Goal: Information Seeking & Learning: Learn about a topic

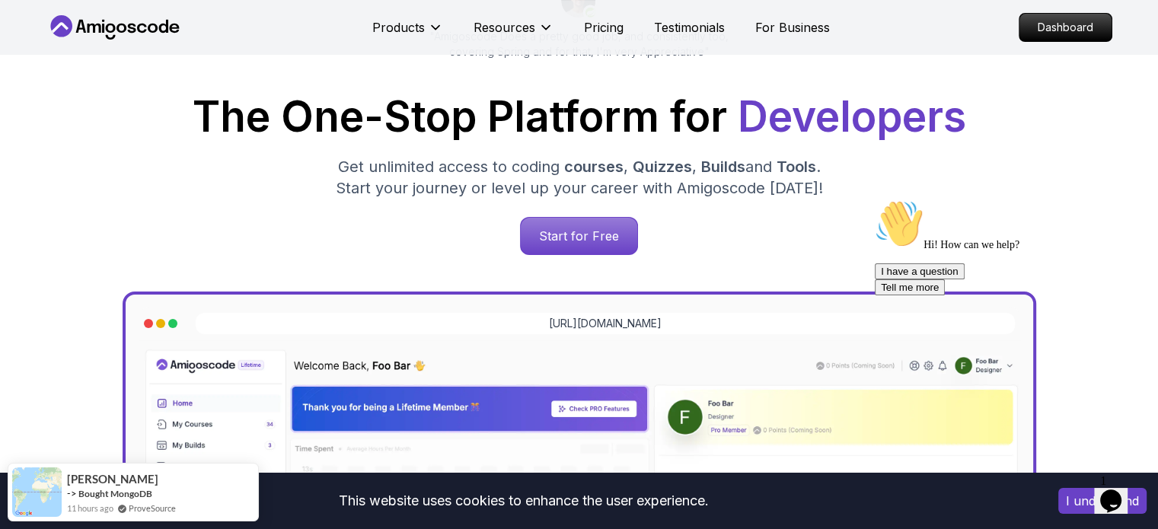
scroll to position [228, 0]
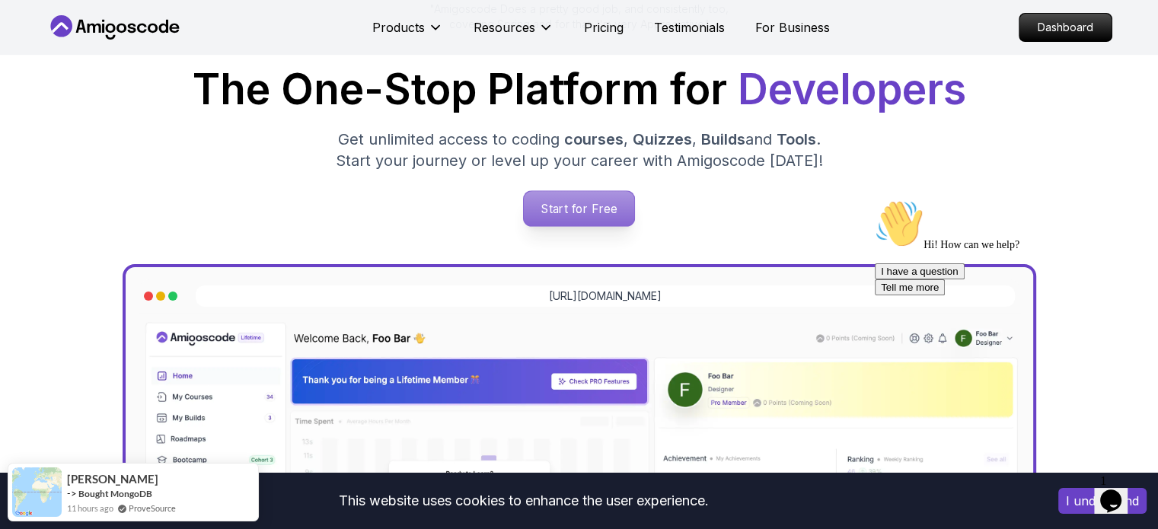
click at [576, 196] on p "Start for Free" at bounding box center [579, 208] width 110 height 35
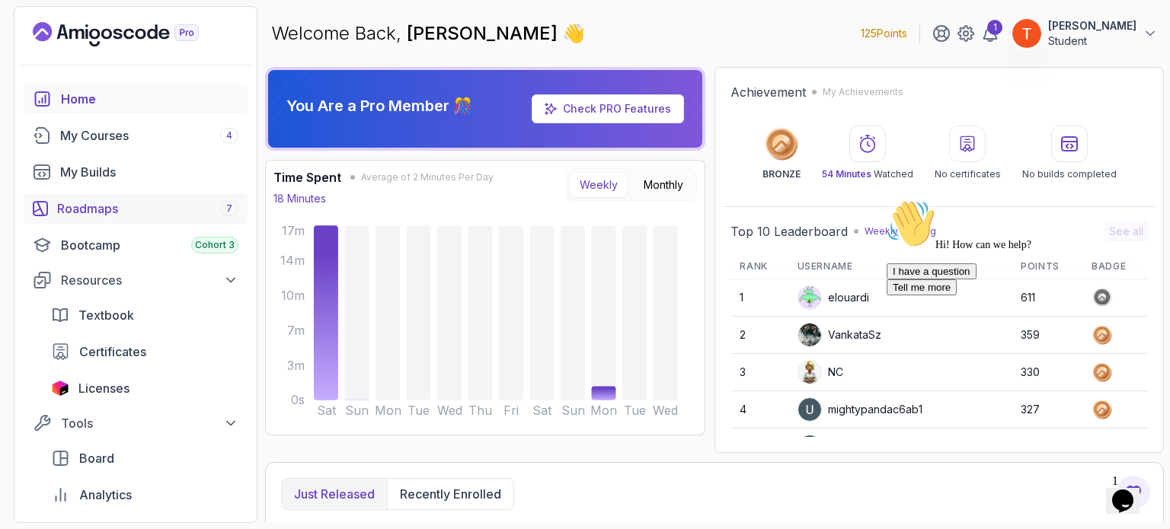
click at [123, 197] on link "Roadmaps 7" at bounding box center [136, 208] width 224 height 30
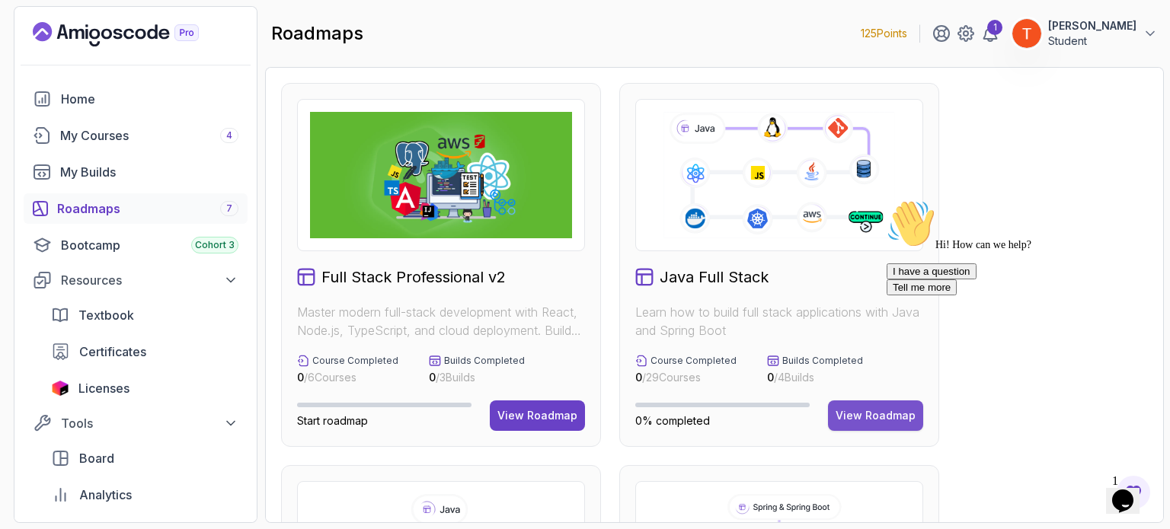
click at [848, 408] on div "View Roadmap" at bounding box center [875, 415] width 80 height 15
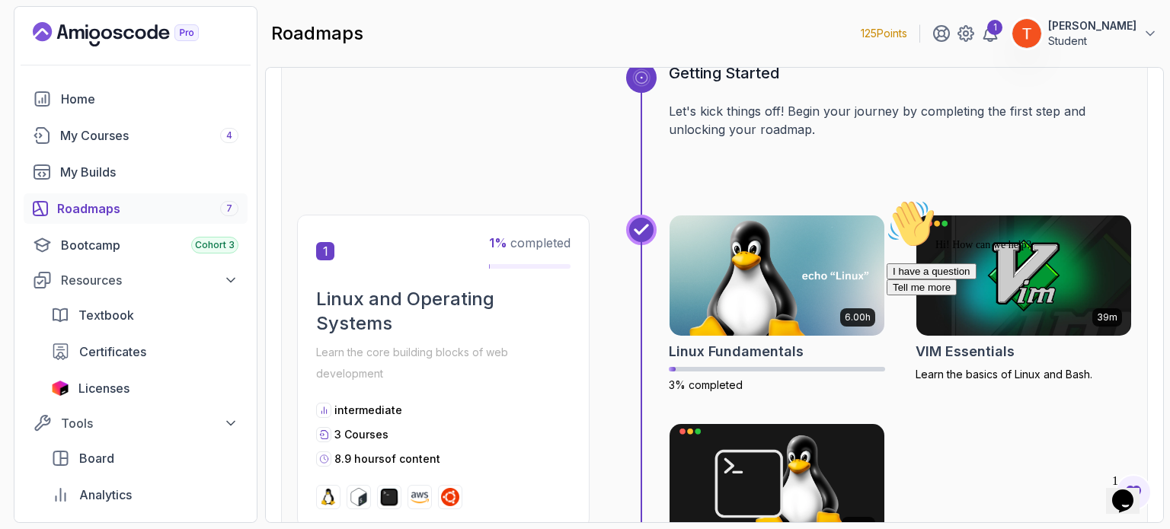
scroll to position [182, 0]
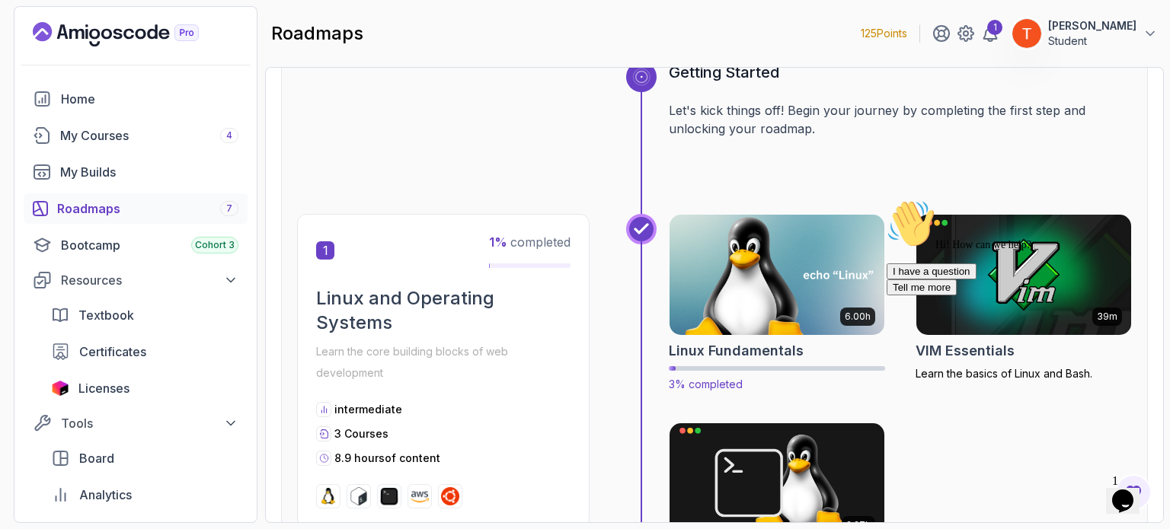
click at [760, 301] on img at bounding box center [776, 275] width 225 height 126
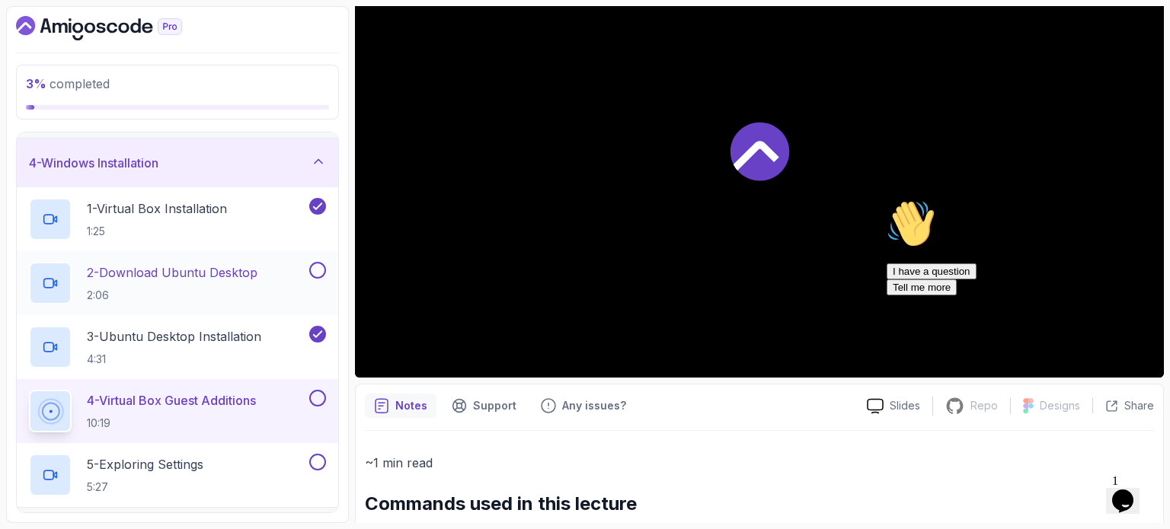
scroll to position [145, 0]
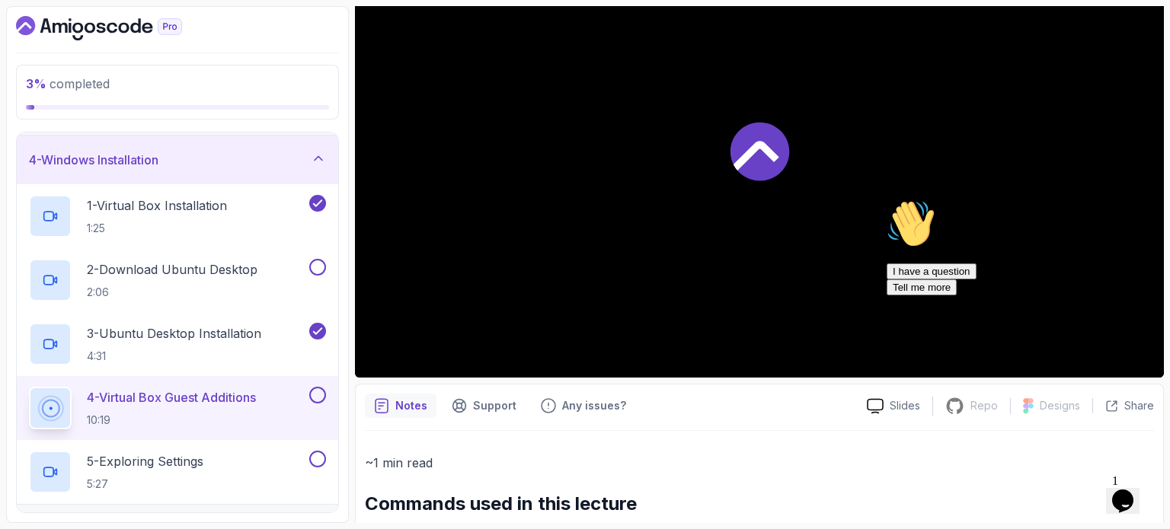
click at [203, 390] on p "4 - Virtual Box Guest Additions" at bounding box center [171, 397] width 169 height 18
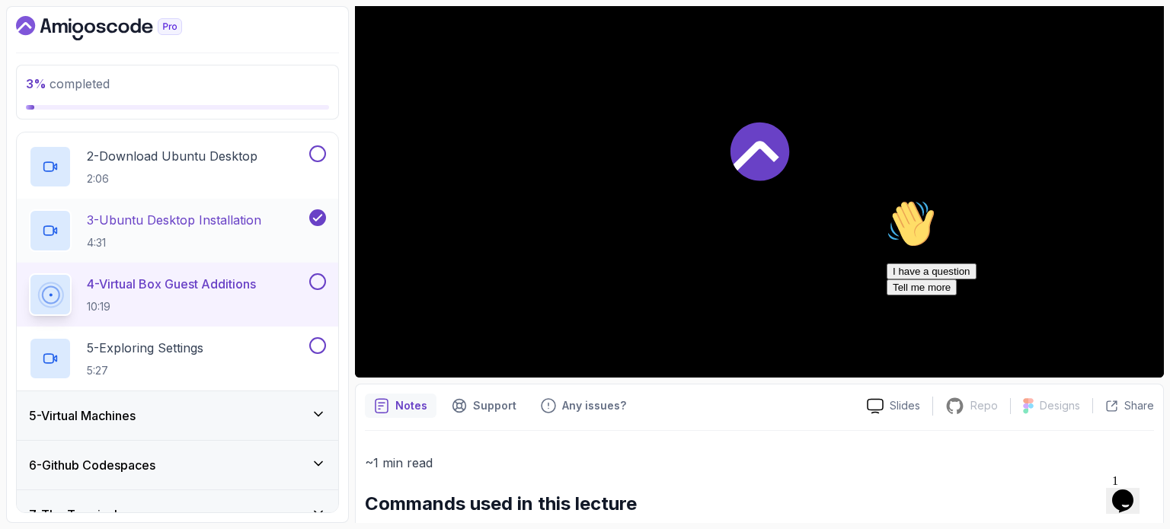
scroll to position [260, 0]
click at [161, 276] on p "4 - Virtual Box Guest Additions" at bounding box center [171, 282] width 169 height 18
click at [825, 155] on div at bounding box center [759, 150] width 809 height 455
click at [126, 346] on p "5 - Exploring Settings" at bounding box center [145, 346] width 117 height 18
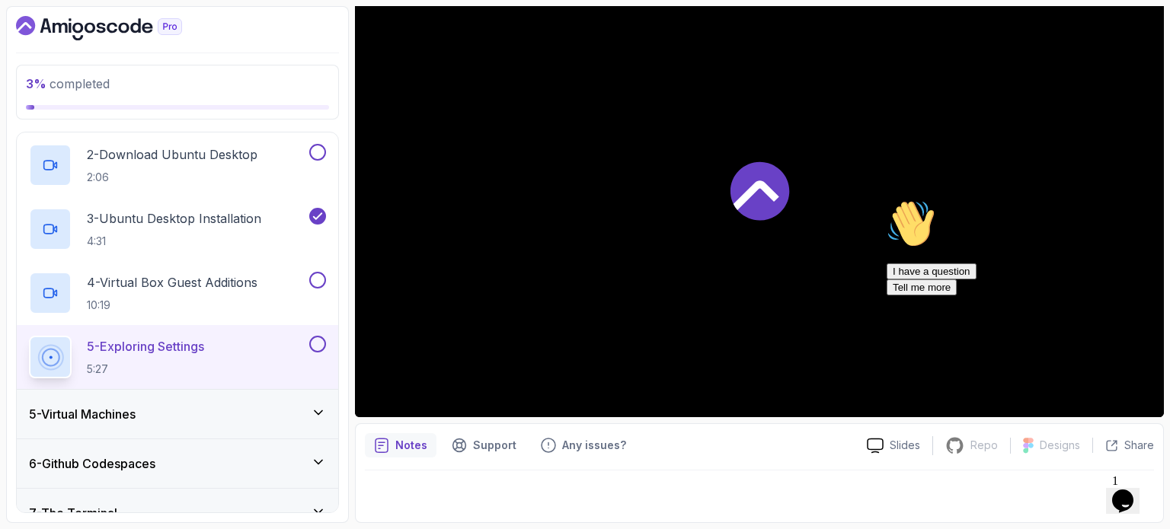
scroll to position [172, 0]
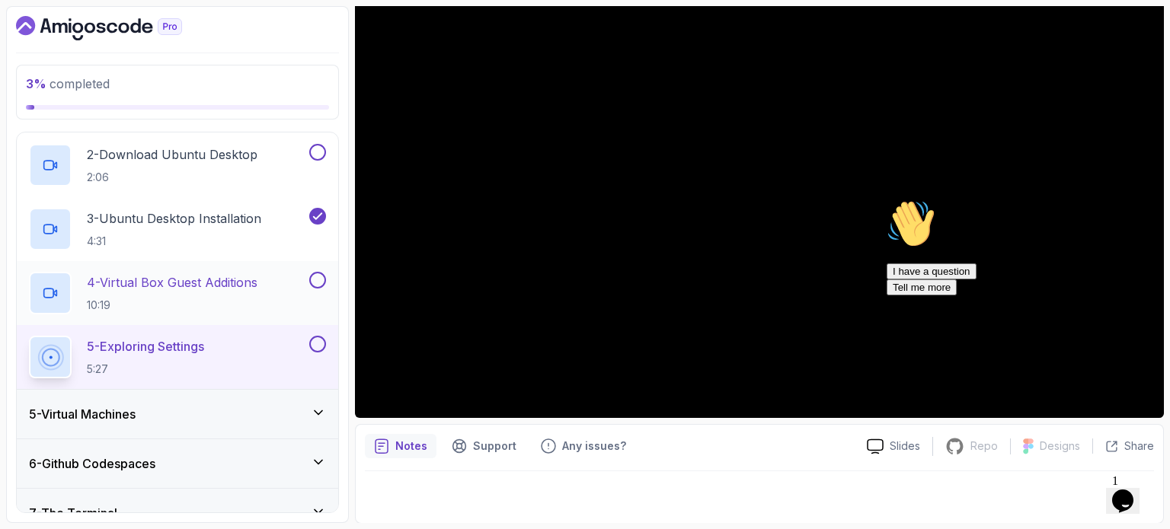
click at [169, 276] on p "4 - Virtual Box Guest Additions" at bounding box center [172, 282] width 171 height 18
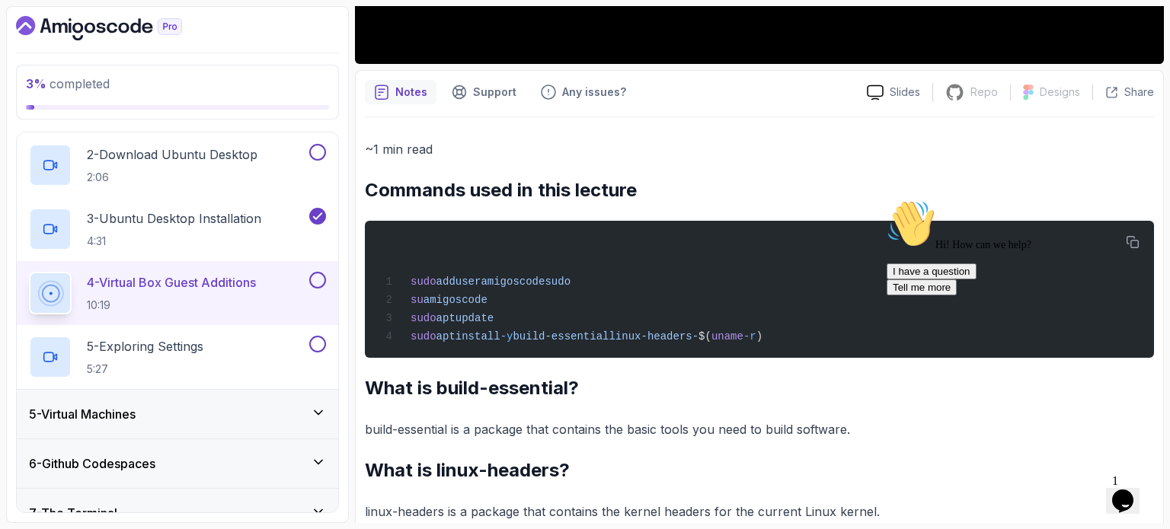
scroll to position [609, 0]
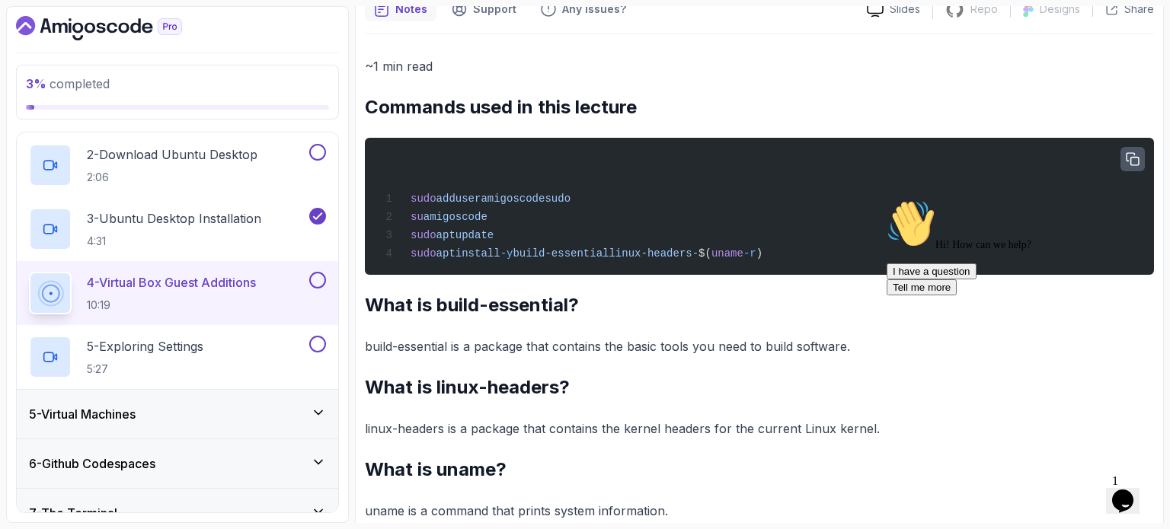
click at [1129, 161] on icon "button" at bounding box center [1132, 160] width 14 height 14
